Goal: Find specific page/section: Find specific page/section

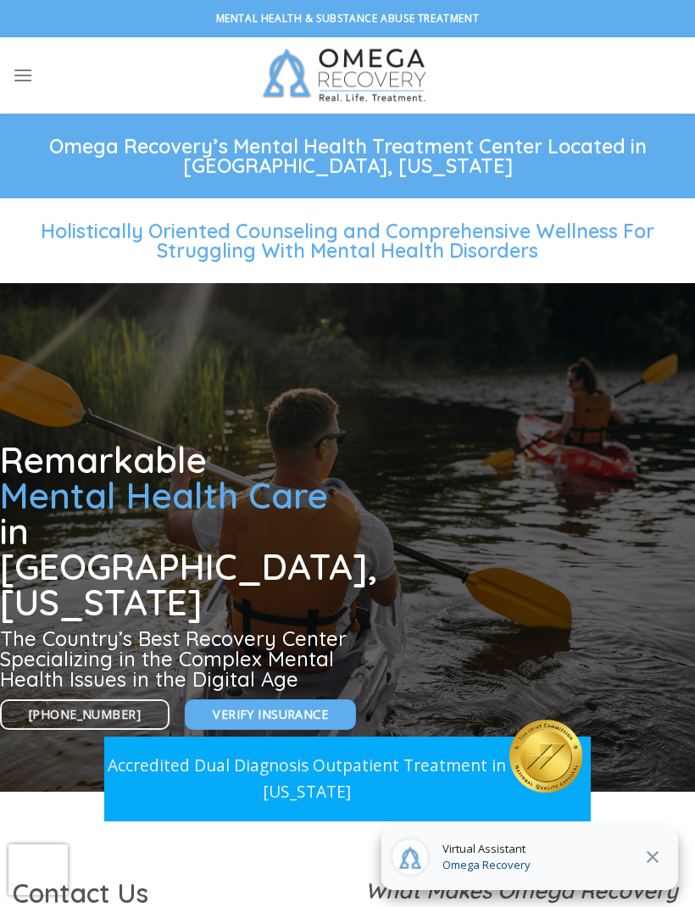
click at [26, 86] on icon "Menu" at bounding box center [23, 75] width 20 height 25
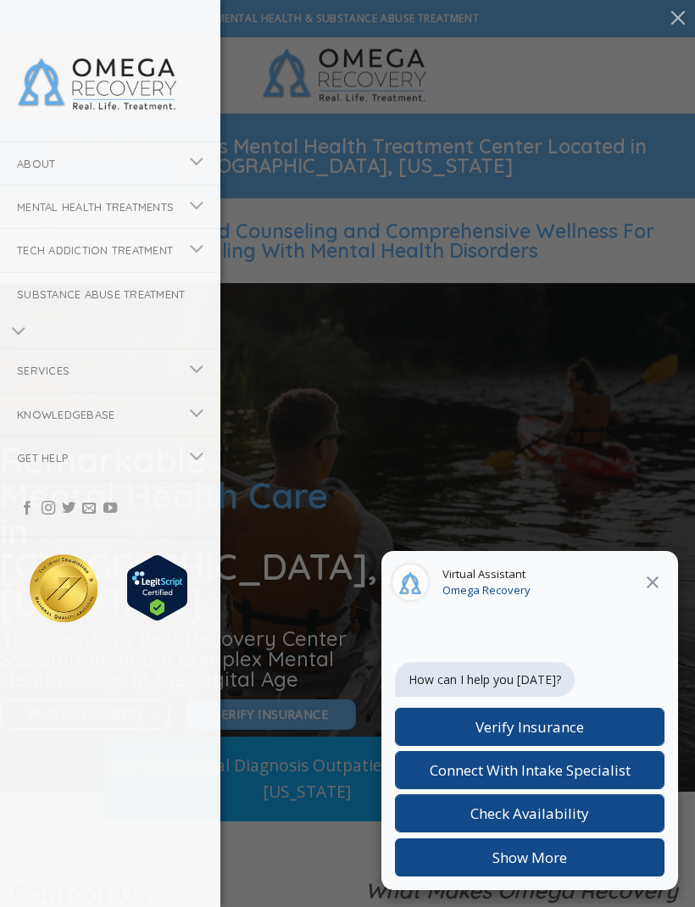
click at [205, 387] on button "Toggle" at bounding box center [197, 370] width 38 height 33
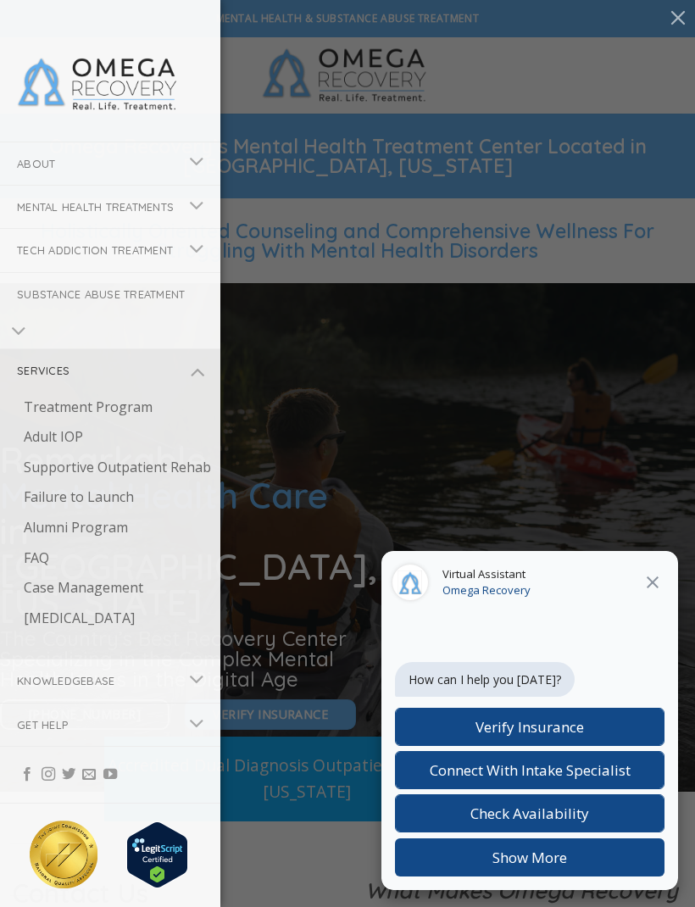
click at [205, 387] on button "Toggle" at bounding box center [197, 370] width 38 height 33
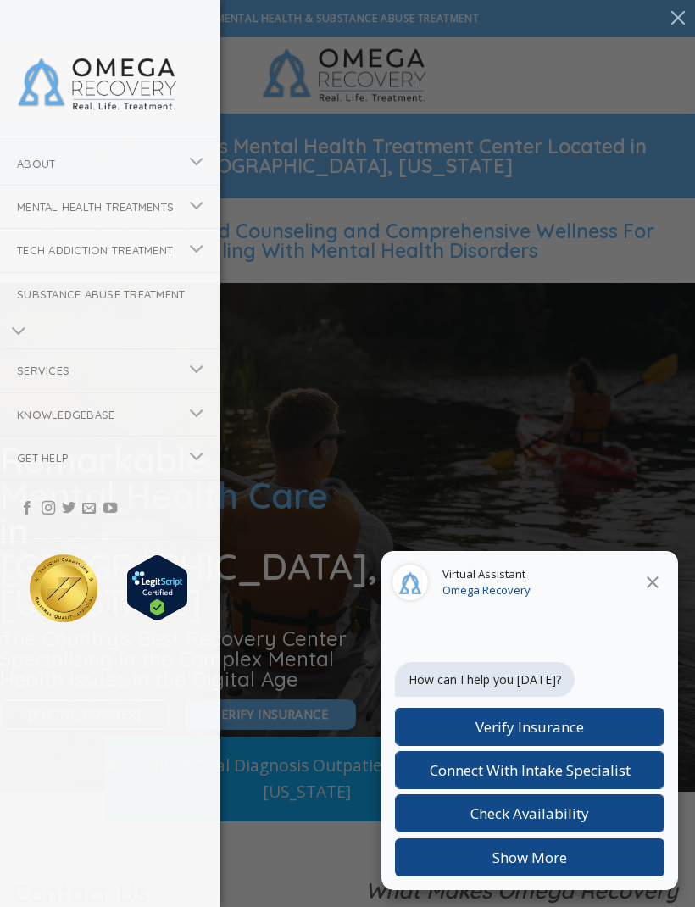
click at [192, 471] on icon "Toggle" at bounding box center [196, 457] width 15 height 29
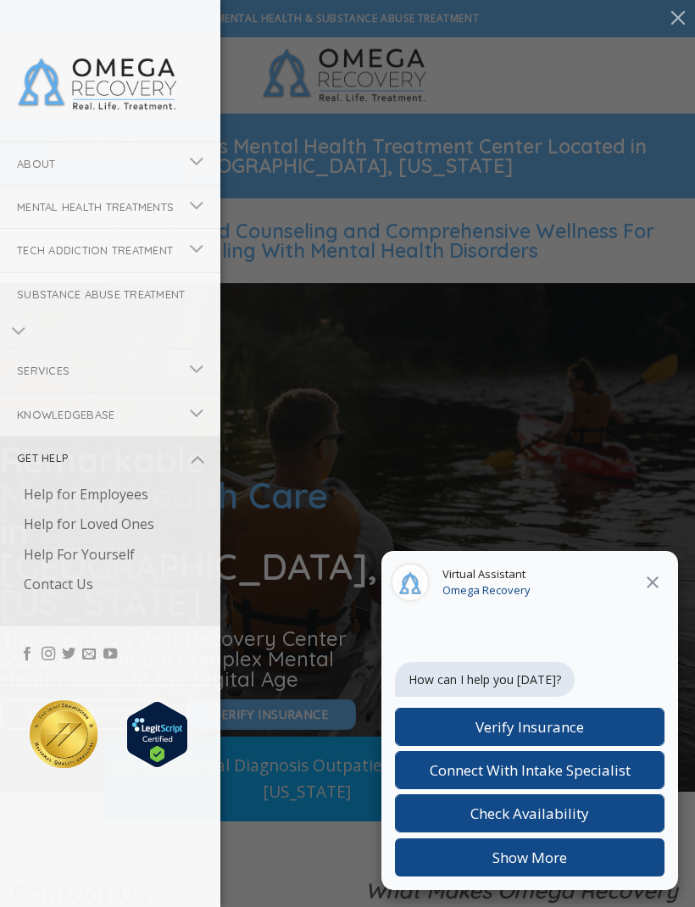
click at [212, 472] on button "Toggle" at bounding box center [197, 458] width 38 height 33
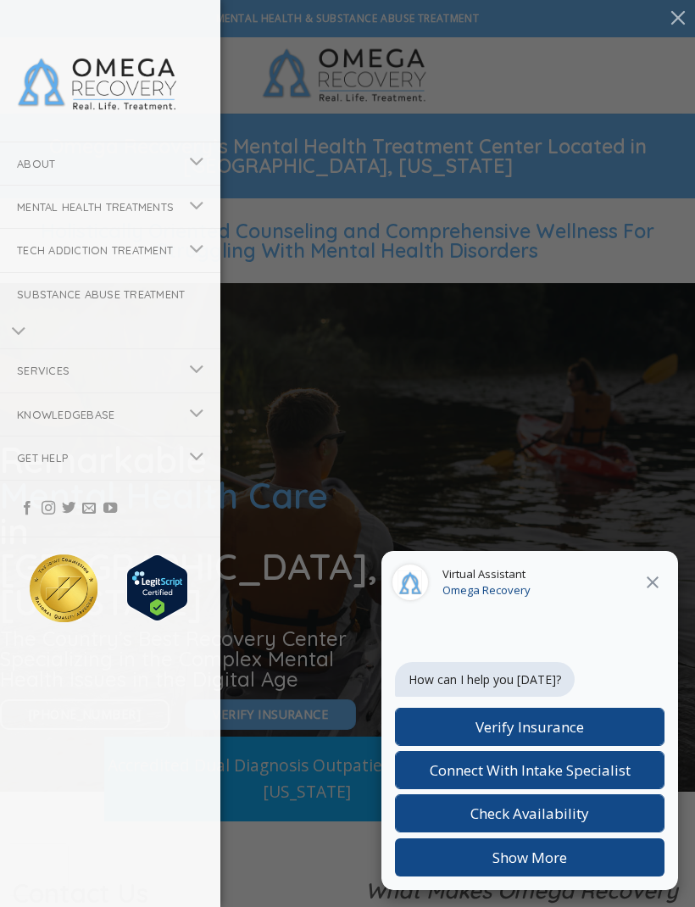
click at [209, 470] on li "Get Help Help for Employees Help for Loved Ones Help For Yourself Contact Us" at bounding box center [110, 457] width 220 height 43
click at [197, 387] on button "Toggle" at bounding box center [197, 370] width 38 height 33
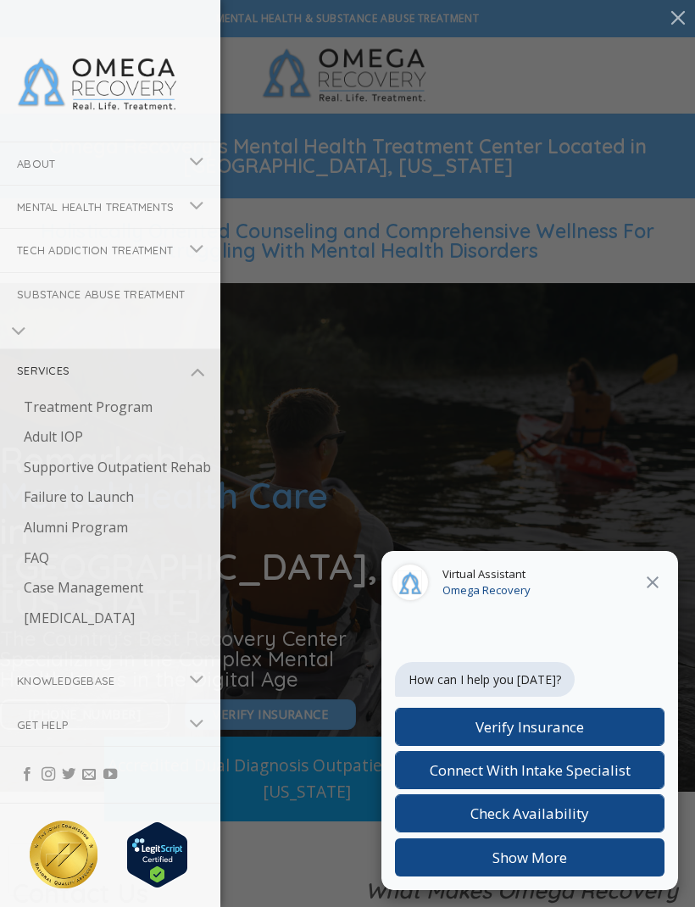
click at [215, 387] on button "Toggle" at bounding box center [197, 370] width 38 height 33
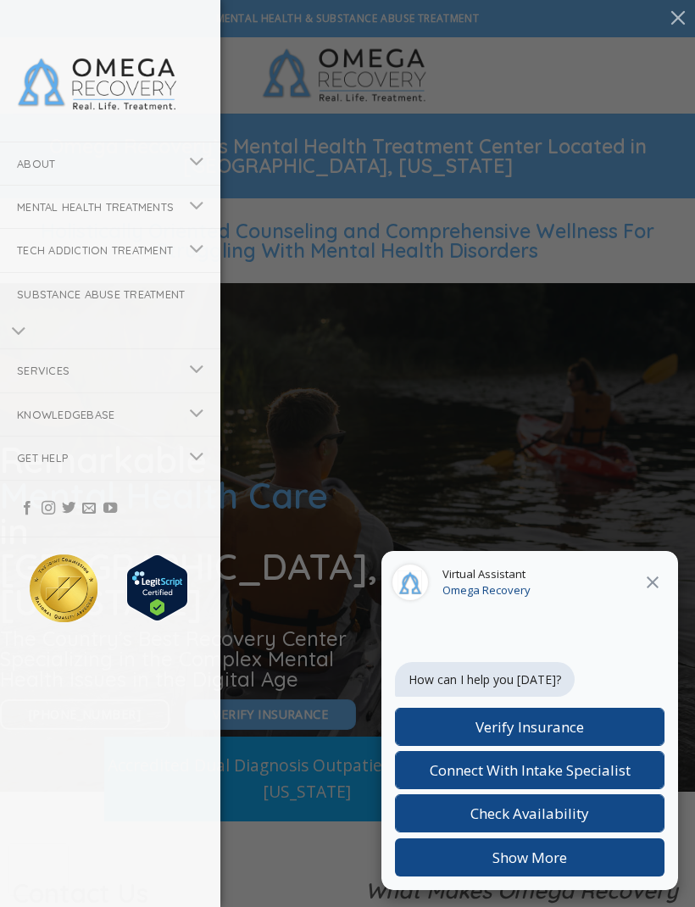
click at [197, 133] on li at bounding box center [110, 83] width 220 height 116
click at [196, 133] on li at bounding box center [110, 83] width 220 height 116
click at [209, 156] on button "Toggle" at bounding box center [197, 163] width 38 height 33
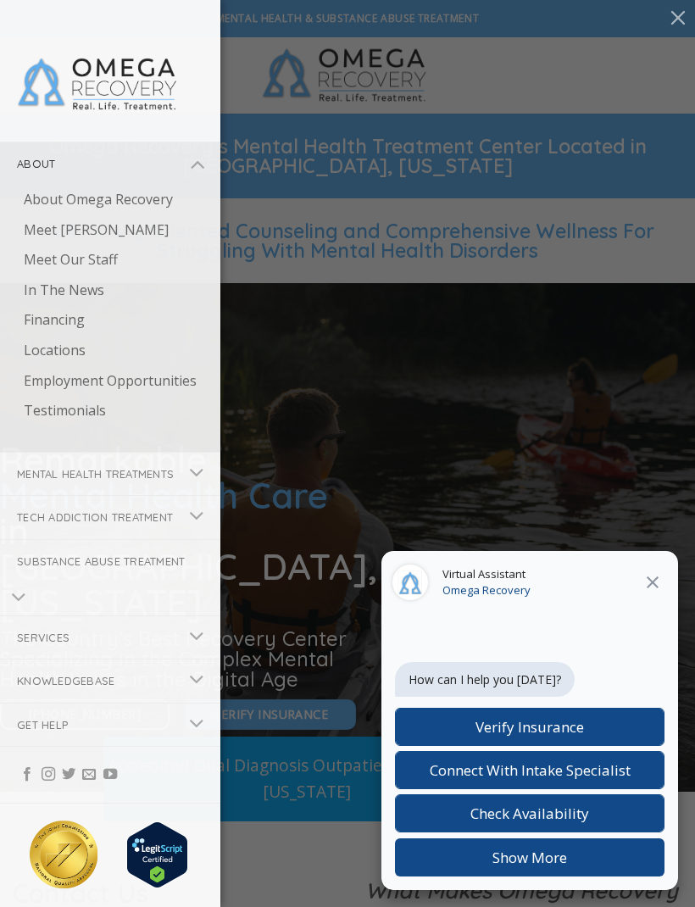
click at [210, 151] on button "Toggle" at bounding box center [197, 163] width 38 height 33
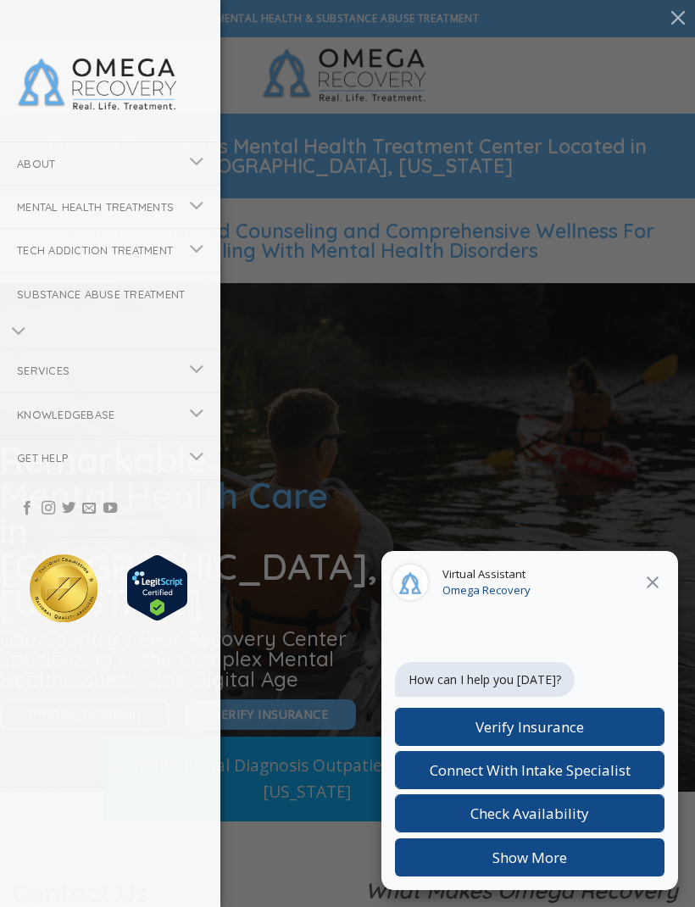
click at [633, 576] on div "Virtual Assistant Omega Recovery" at bounding box center [530, 583] width 297 height 64
click at [645, 543] on div "About About Omega Recovery Meet [PERSON_NAME] Meet Our Staff In The News Financ…" at bounding box center [347, 453] width 695 height 907
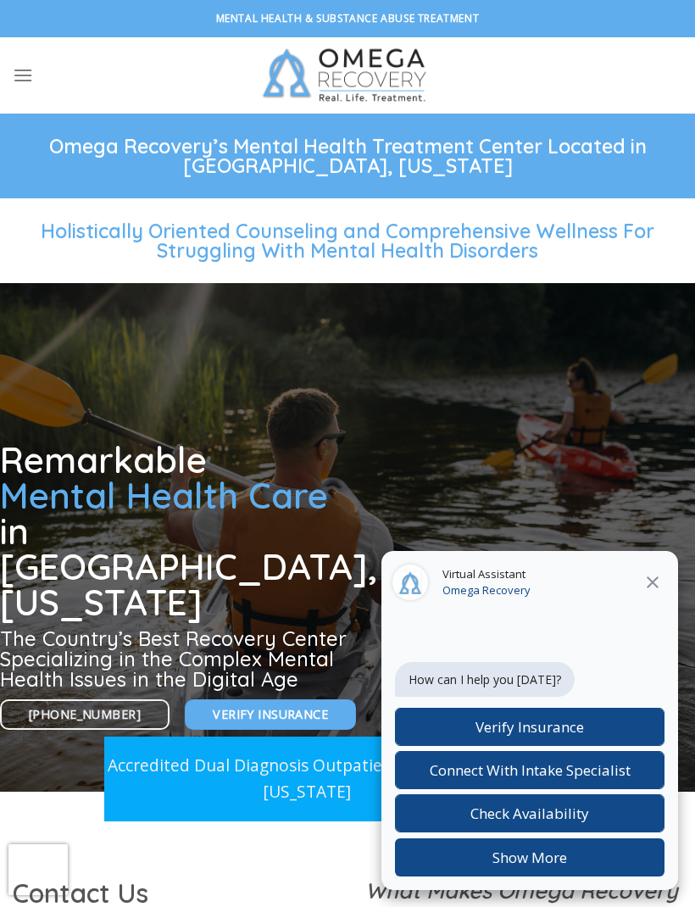
click at [643, 582] on icon "Close" at bounding box center [653, 582] width 20 height 20
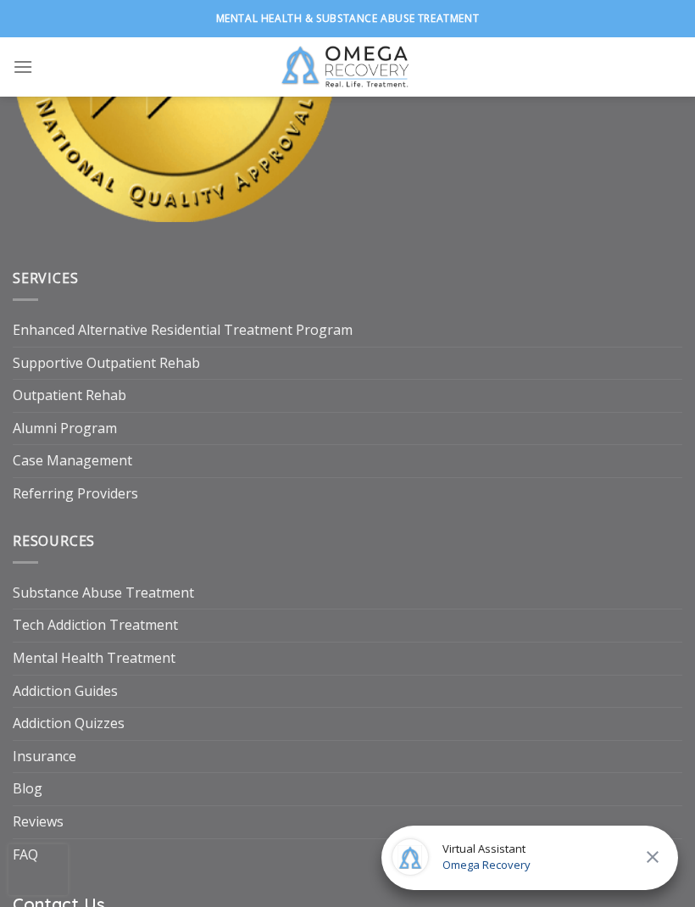
scroll to position [7650, 0]
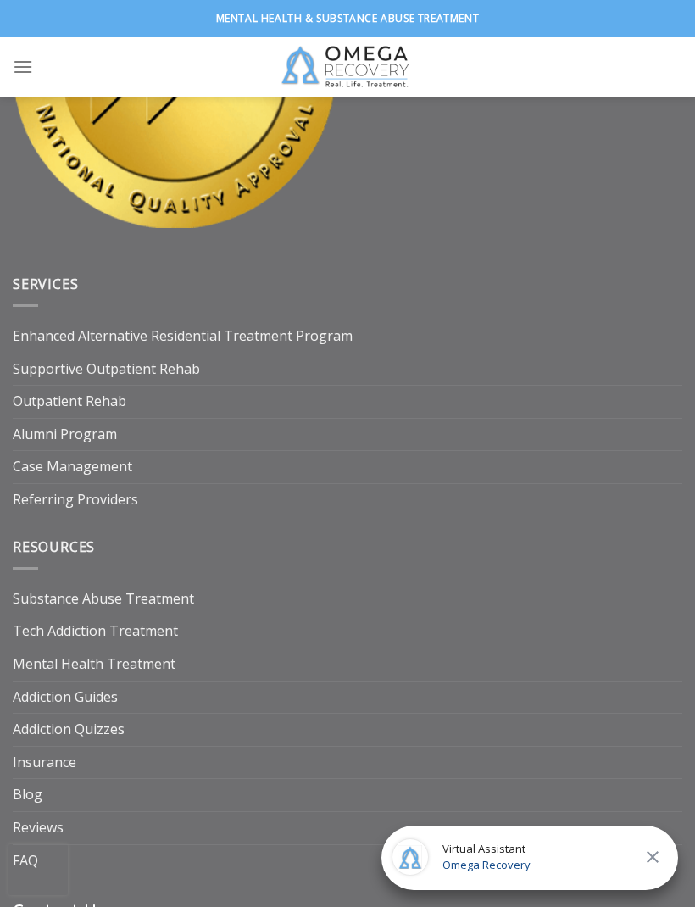
click at [170, 648] on link "Tech Addiction Treatment" at bounding box center [95, 631] width 165 height 32
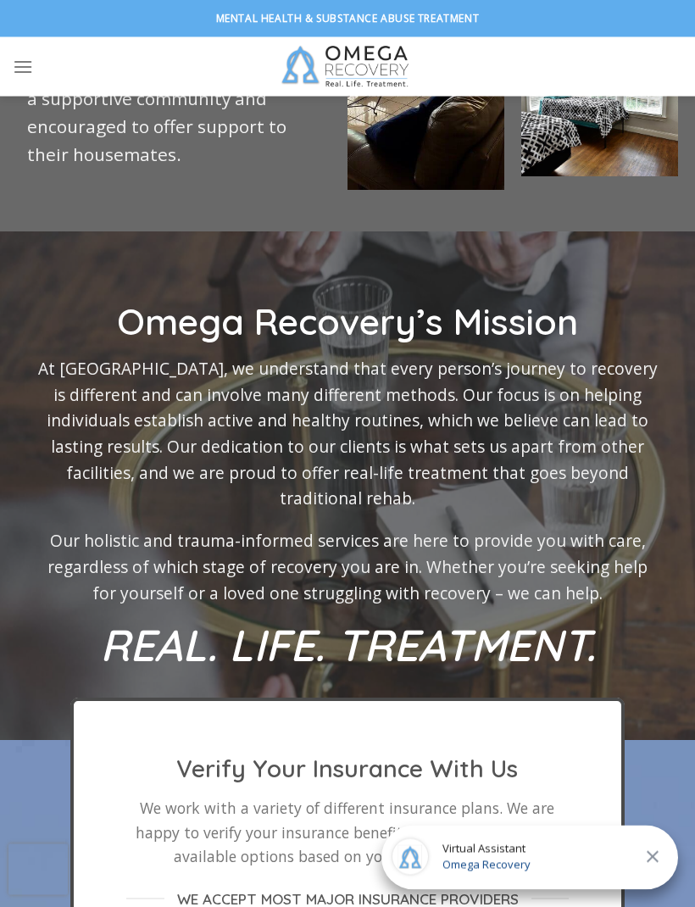
scroll to position [4212, 0]
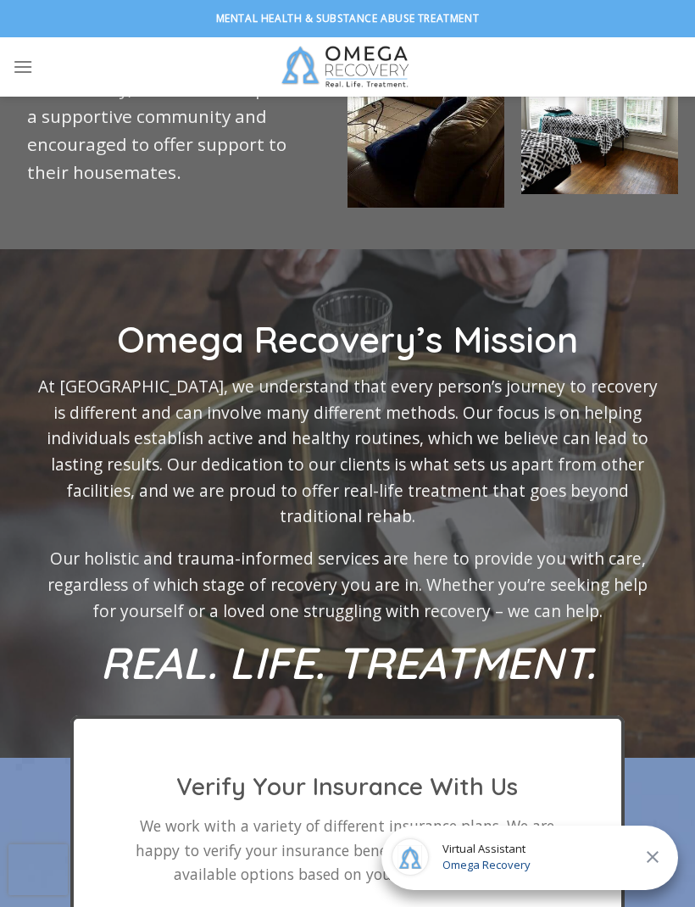
click at [31, 83] on link "Menu" at bounding box center [23, 67] width 20 height 42
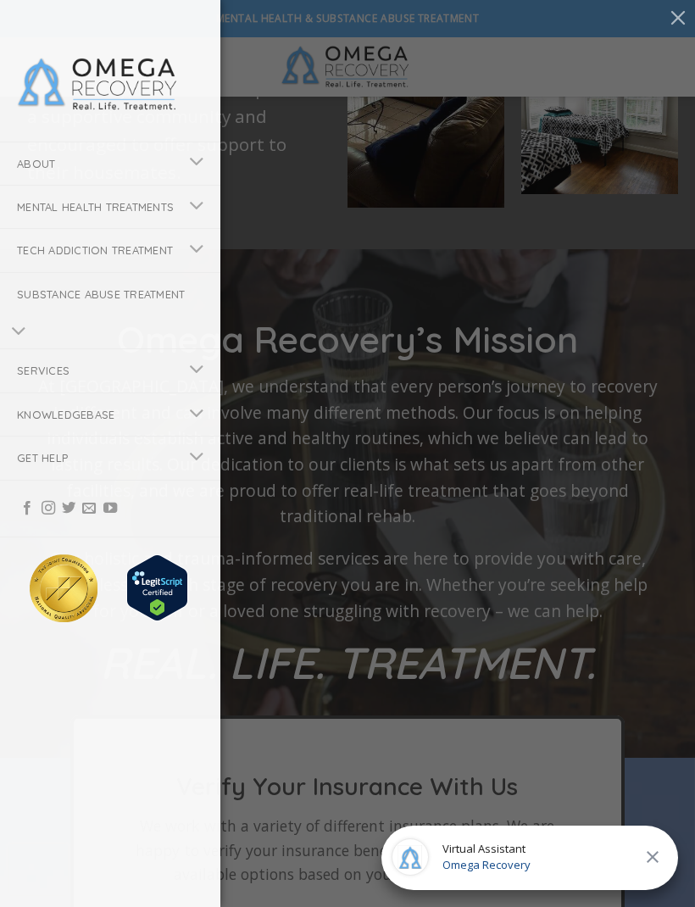
click at [188, 159] on button "Toggle" at bounding box center [197, 163] width 38 height 33
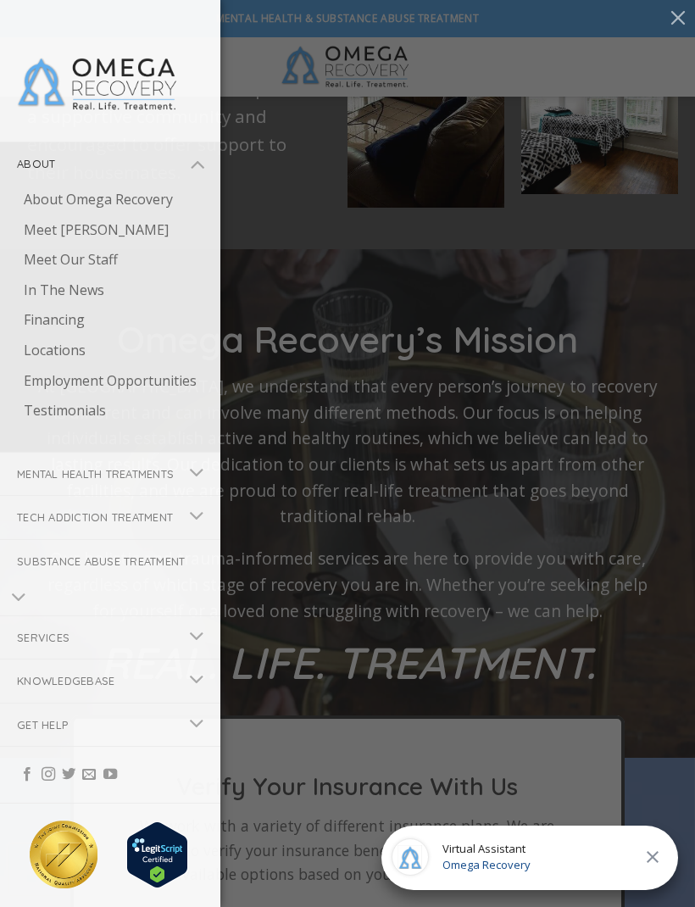
click at [129, 374] on link "Employment Opportunities" at bounding box center [114, 381] width 214 height 31
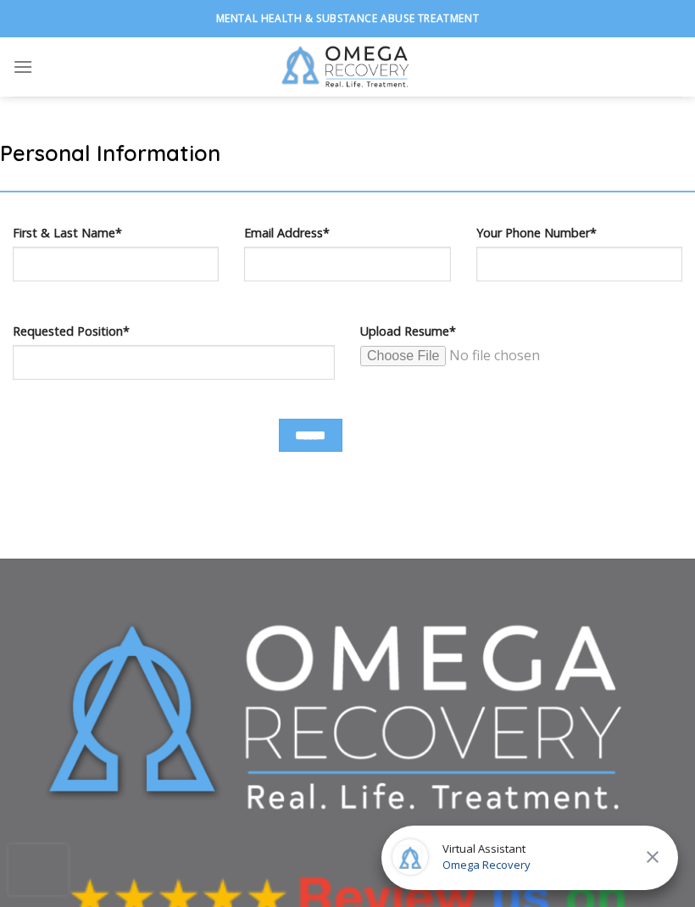
scroll to position [850, 0]
